Goal: Task Accomplishment & Management: Manage account settings

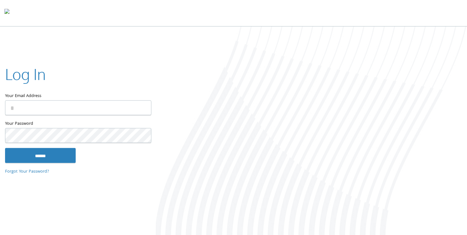
click at [32, 109] on input "Your Email Address" at bounding box center [78, 108] width 146 height 15
type input "**********"
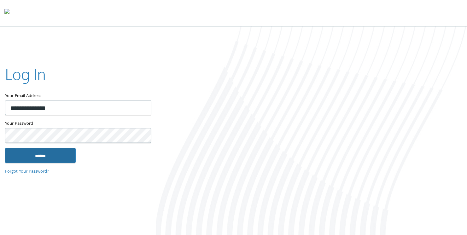
click at [32, 159] on input "******" at bounding box center [40, 155] width 71 height 15
